Goal: Task Accomplishment & Management: Manage account settings

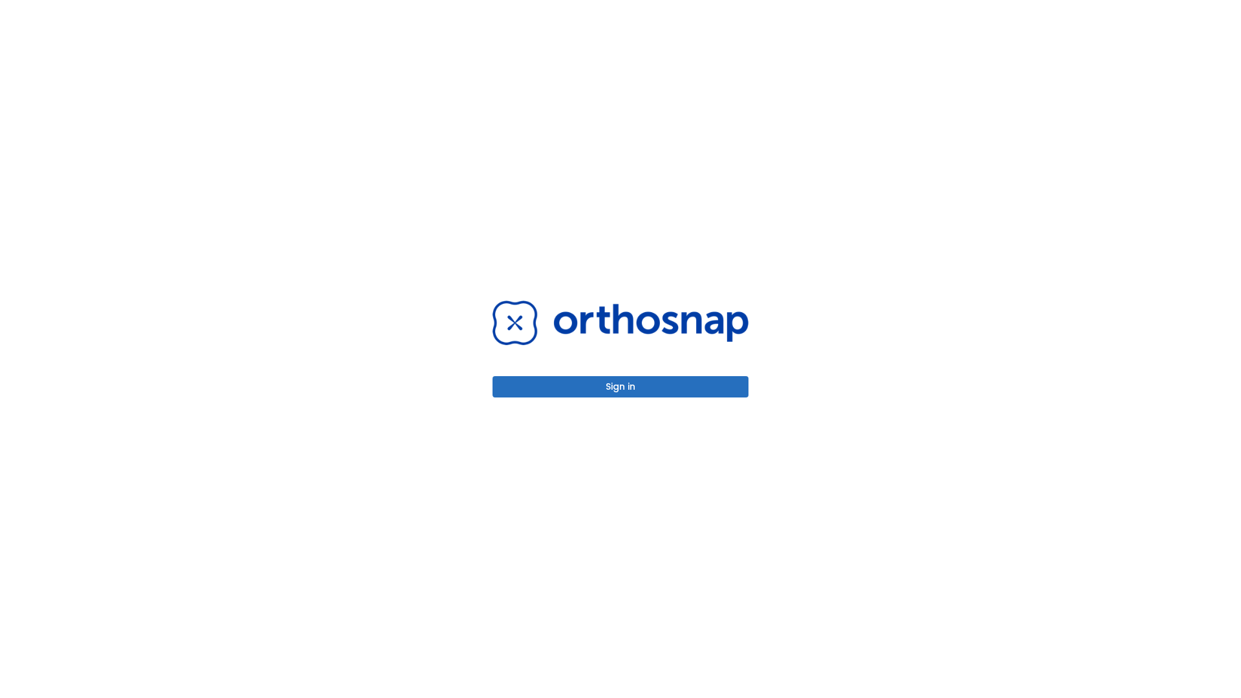
click at [620, 386] on button "Sign in" at bounding box center [620, 386] width 256 height 21
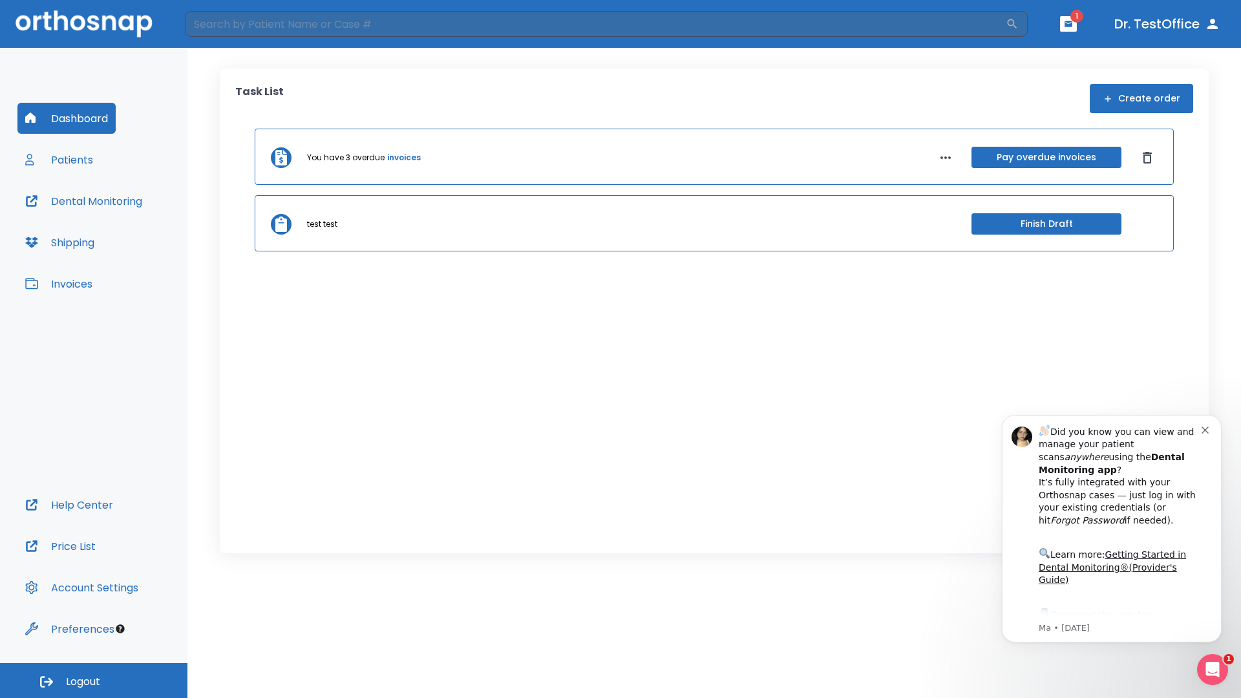
click at [94, 680] on span "Logout" at bounding box center [83, 682] width 34 height 14
